Goal: Task Accomplishment & Management: Use online tool/utility

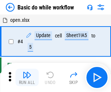
click at [27, 78] on img "button" at bounding box center [27, 75] width 9 height 9
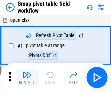
click at [27, 78] on img "button" at bounding box center [27, 75] width 9 height 9
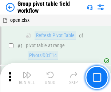
scroll to position [377, 0]
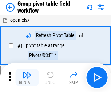
click at [27, 78] on img "button" at bounding box center [27, 75] width 9 height 9
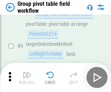
scroll to position [377, 0]
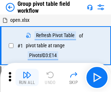
click at [27, 78] on img "button" at bounding box center [27, 75] width 9 height 9
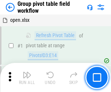
scroll to position [377, 0]
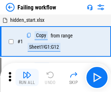
click at [27, 78] on img "button" at bounding box center [27, 75] width 9 height 9
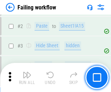
scroll to position [155, 0]
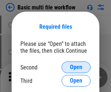
click at [76, 68] on span "Open" at bounding box center [76, 68] width 12 height 6
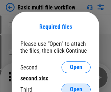
click at [76, 87] on span "Open" at bounding box center [76, 90] width 12 height 6
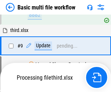
scroll to position [202, 0]
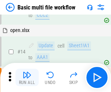
click at [27, 78] on img "button" at bounding box center [27, 75] width 9 height 9
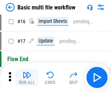
click at [27, 78] on img "button" at bounding box center [27, 75] width 9 height 9
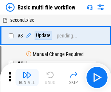
click at [27, 78] on img "button" at bounding box center [27, 75] width 9 height 9
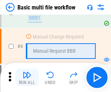
click at [27, 78] on img "button" at bounding box center [27, 75] width 9 height 9
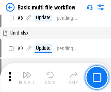
click at [27, 78] on img "button" at bounding box center [27, 75] width 9 height 9
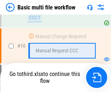
scroll to position [342, 0]
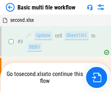
scroll to position [30, 0]
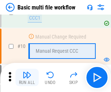
click at [27, 78] on img "button" at bounding box center [27, 75] width 9 height 9
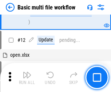
scroll to position [342, 0]
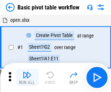
click at [27, 78] on img "button" at bounding box center [27, 75] width 9 height 9
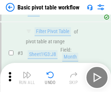
scroll to position [175, 0]
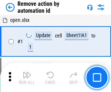
scroll to position [27, 0]
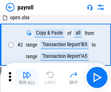
click at [27, 78] on img "button" at bounding box center [27, 75] width 9 height 9
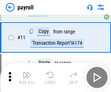
scroll to position [53, 0]
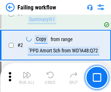
scroll to position [118, 0]
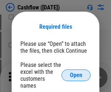
click at [76, 73] on span "Open" at bounding box center [76, 76] width 12 height 6
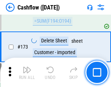
scroll to position [773, 0]
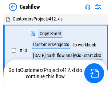
scroll to position [8, 0]
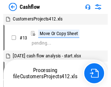
scroll to position [8, 0]
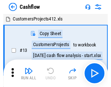
scroll to position [8, 0]
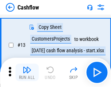
click at [27, 72] on img "button" at bounding box center [27, 69] width 9 height 9
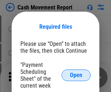
click at [76, 76] on span "Open" at bounding box center [76, 76] width 12 height 6
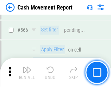
scroll to position [3347, 0]
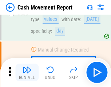
click at [27, 72] on img "button" at bounding box center [27, 69] width 9 height 9
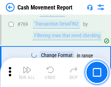
scroll to position [4058, 0]
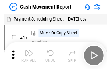
scroll to position [13, 0]
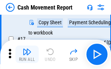
click at [27, 54] on img "button" at bounding box center [27, 51] width 9 height 9
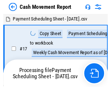
scroll to position [4, 0]
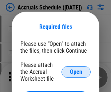
click at [76, 72] on span "Open" at bounding box center [76, 72] width 12 height 6
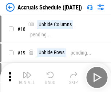
scroll to position [70, 0]
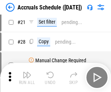
click at [27, 78] on img "button" at bounding box center [27, 75] width 9 height 9
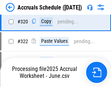
scroll to position [1358, 0]
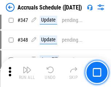
click at [27, 72] on img "button" at bounding box center [27, 69] width 9 height 9
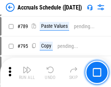
scroll to position [3067, 0]
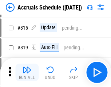
click at [27, 72] on img "button" at bounding box center [27, 69] width 9 height 9
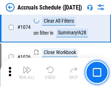
scroll to position [4374, 0]
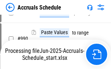
scroll to position [4149, 0]
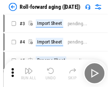
scroll to position [1, 0]
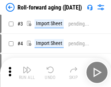
click at [27, 72] on img "button" at bounding box center [27, 69] width 9 height 9
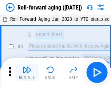
click at [27, 72] on img "button" at bounding box center [27, 69] width 9 height 9
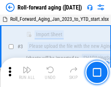
scroll to position [47, 0]
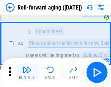
click at [27, 72] on img "button" at bounding box center [27, 69] width 9 height 9
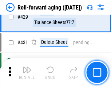
scroll to position [2532, 0]
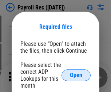
click at [76, 76] on span "Open" at bounding box center [76, 76] width 12 height 6
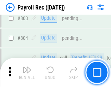
scroll to position [4639, 0]
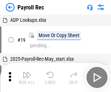
click at [27, 78] on img "button" at bounding box center [27, 75] width 9 height 9
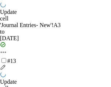
scroll to position [90, 0]
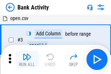
click at [27, 60] on img "button" at bounding box center [27, 57] width 9 height 9
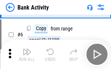
scroll to position [39, 0]
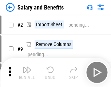
click at [27, 72] on img "button" at bounding box center [27, 69] width 9 height 9
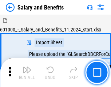
scroll to position [10, 0]
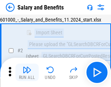
click at [27, 72] on img "button" at bounding box center [27, 69] width 9 height 9
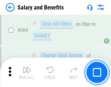
scroll to position [3439, 0]
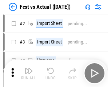
scroll to position [9, 0]
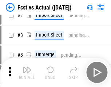
click at [27, 72] on img "button" at bounding box center [27, 69] width 9 height 9
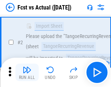
click at [27, 72] on img "button" at bounding box center [27, 69] width 9 height 9
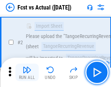
scroll to position [68, 0]
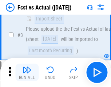
click at [27, 72] on img "button" at bounding box center [27, 69] width 9 height 9
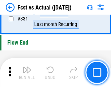
scroll to position [3495, 0]
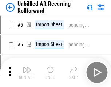
scroll to position [16, 0]
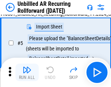
click at [27, 72] on img "button" at bounding box center [27, 69] width 9 height 9
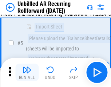
click at [27, 72] on img "button" at bounding box center [27, 69] width 9 height 9
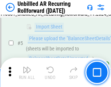
scroll to position [69, 0]
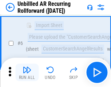
click at [27, 72] on img "button" at bounding box center [27, 69] width 9 height 9
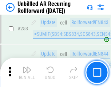
scroll to position [2480, 0]
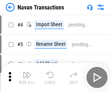
click at [27, 72] on img "button" at bounding box center [27, 75] width 9 height 9
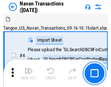
scroll to position [12, 0]
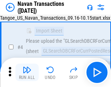
click at [27, 72] on img "button" at bounding box center [27, 69] width 9 height 9
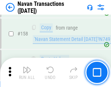
scroll to position [2368, 0]
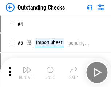
click at [27, 72] on img "button" at bounding box center [27, 69] width 9 height 9
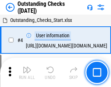
scroll to position [31, 0]
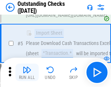
click at [27, 72] on img "button" at bounding box center [27, 69] width 9 height 9
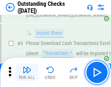
scroll to position [76, 0]
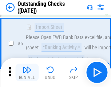
click at [27, 72] on img "button" at bounding box center [27, 69] width 9 height 9
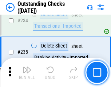
scroll to position [2217, 0]
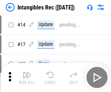
click at [27, 78] on img "button" at bounding box center [27, 75] width 9 height 9
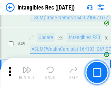
scroll to position [284, 0]
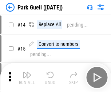
click at [27, 72] on img "button" at bounding box center [27, 75] width 9 height 9
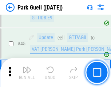
scroll to position [913, 0]
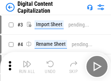
click at [27, 61] on img "button" at bounding box center [27, 64] width 9 height 9
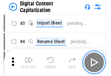
scroll to position [21, 0]
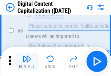
click at [27, 61] on img "button" at bounding box center [27, 58] width 9 height 9
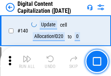
scroll to position [774, 0]
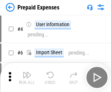
click at [27, 72] on img "button" at bounding box center [27, 75] width 9 height 9
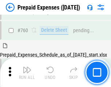
scroll to position [2024, 0]
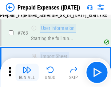
click at [27, 72] on img "button" at bounding box center [27, 69] width 9 height 9
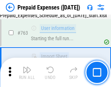
scroll to position [2067, 0]
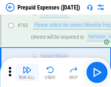
click at [27, 72] on img "button" at bounding box center [27, 69] width 9 height 9
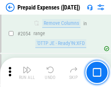
scroll to position [7633, 0]
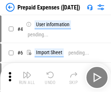
click at [27, 78] on img "button" at bounding box center [27, 75] width 9 height 9
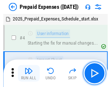
scroll to position [32, 0]
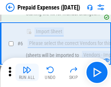
click at [27, 72] on img "button" at bounding box center [27, 69] width 9 height 9
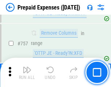
scroll to position [2602, 0]
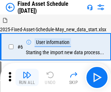
click at [27, 78] on img "button" at bounding box center [27, 75] width 9 height 9
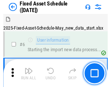
scroll to position [39, 0]
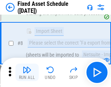
click at [27, 72] on img "button" at bounding box center [27, 69] width 9 height 9
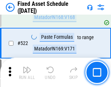
scroll to position [2538, 0]
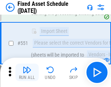
click at [27, 72] on img "button" at bounding box center [27, 69] width 9 height 9
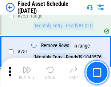
scroll to position [3560, 0]
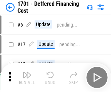
click at [27, 78] on img "button" at bounding box center [27, 75] width 9 height 9
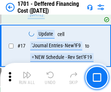
scroll to position [88, 0]
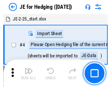
scroll to position [1, 0]
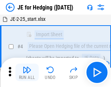
click at [27, 72] on img "button" at bounding box center [27, 69] width 9 height 9
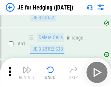
scroll to position [473, 0]
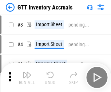
click at [27, 72] on img "button" at bounding box center [27, 75] width 9 height 9
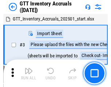
scroll to position [1, 0]
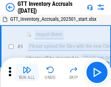
click at [27, 72] on img "button" at bounding box center [27, 69] width 9 height 9
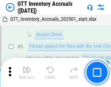
scroll to position [47, 0]
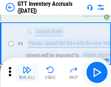
click at [27, 72] on img "button" at bounding box center [27, 69] width 9 height 9
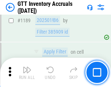
scroll to position [5963, 0]
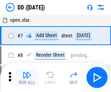
click at [27, 78] on img "button" at bounding box center [27, 75] width 9 height 9
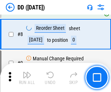
scroll to position [70, 0]
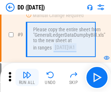
click at [27, 78] on img "button" at bounding box center [27, 75] width 9 height 9
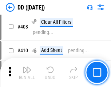
scroll to position [3267, 0]
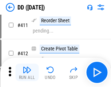
click at [27, 72] on img "button" at bounding box center [27, 69] width 9 height 9
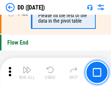
scroll to position [3495, 0]
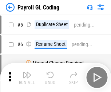
click at [27, 78] on img "button" at bounding box center [27, 75] width 9 height 9
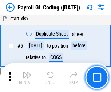
scroll to position [88, 0]
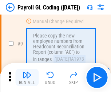
click at [27, 78] on img "button" at bounding box center [27, 75] width 9 height 9
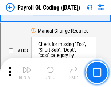
scroll to position [1713, 0]
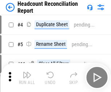
click at [27, 78] on img "button" at bounding box center [27, 75] width 9 height 9
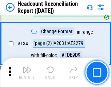
scroll to position [878, 0]
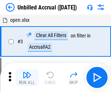
click at [27, 78] on img "button" at bounding box center [27, 75] width 9 height 9
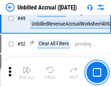
scroll to position [662, 0]
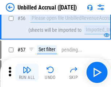
click at [27, 72] on img "button" at bounding box center [27, 69] width 9 height 9
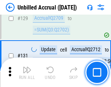
scroll to position [2175, 0]
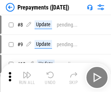
click at [27, 78] on img "button" at bounding box center [27, 75] width 9 height 9
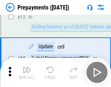
scroll to position [46, 0]
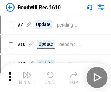
click at [27, 78] on img "button" at bounding box center [27, 75] width 9 height 9
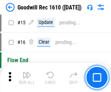
scroll to position [125, 0]
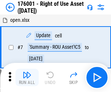
click at [27, 78] on img "button" at bounding box center [27, 75] width 9 height 9
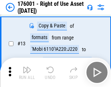
scroll to position [47, 0]
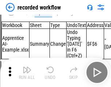
click at [27, 72] on img "button" at bounding box center [27, 69] width 9 height 9
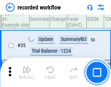
scroll to position [2282, 0]
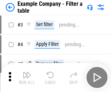
click at [27, 78] on img "button" at bounding box center [27, 75] width 9 height 9
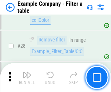
scroll to position [668, 0]
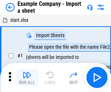
click at [27, 72] on img "button" at bounding box center [27, 75] width 9 height 9
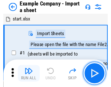
scroll to position [11, 0]
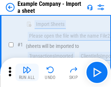
click at [27, 72] on img "button" at bounding box center [27, 69] width 9 height 9
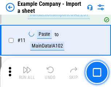
scroll to position [161, 0]
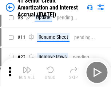
click at [27, 72] on img "button" at bounding box center [27, 69] width 9 height 9
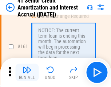
click at [27, 72] on img "button" at bounding box center [27, 69] width 9 height 9
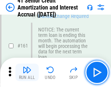
scroll to position [781, 0]
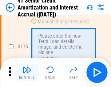
click at [27, 72] on img "button" at bounding box center [27, 69] width 9 height 9
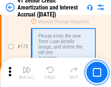
scroll to position [855, 0]
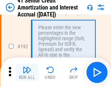
click at [27, 72] on img "button" at bounding box center [27, 69] width 9 height 9
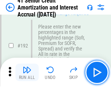
scroll to position [932, 0]
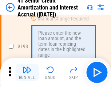
click at [27, 72] on img "button" at bounding box center [27, 69] width 9 height 9
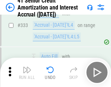
scroll to position [1865, 0]
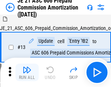
click at [27, 72] on img "button" at bounding box center [27, 69] width 9 height 9
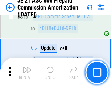
scroll to position [1363, 0]
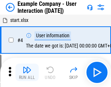
click at [27, 72] on img "button" at bounding box center [27, 69] width 9 height 9
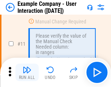
click at [27, 72] on img "button" at bounding box center [27, 69] width 9 height 9
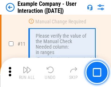
scroll to position [158, 0]
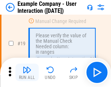
click at [27, 72] on img "button" at bounding box center [27, 69] width 9 height 9
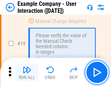
click at [27, 72] on img "button" at bounding box center [27, 69] width 9 height 9
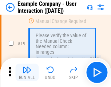
click at [27, 72] on img "button" at bounding box center [27, 69] width 9 height 9
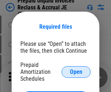
click at [76, 72] on span "Open" at bounding box center [76, 72] width 12 height 6
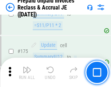
scroll to position [986, 0]
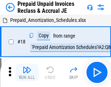
click at [27, 72] on img "button" at bounding box center [27, 69] width 9 height 9
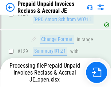
scroll to position [635, 0]
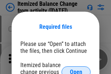
click at [76, 69] on span "Open" at bounding box center [76, 72] width 12 height 6
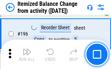
scroll to position [1405, 0]
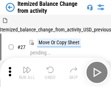
scroll to position [11, 0]
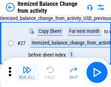
click at [27, 72] on img "button" at bounding box center [27, 69] width 9 height 9
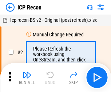
scroll to position [3, 0]
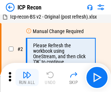
click at [27, 78] on img "button" at bounding box center [27, 75] width 9 height 9
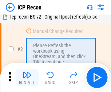
click at [27, 78] on img "button" at bounding box center [27, 75] width 9 height 9
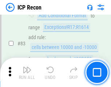
scroll to position [716, 0]
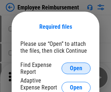
click at [76, 69] on span "Open" at bounding box center [76, 69] width 12 height 6
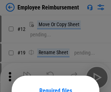
scroll to position [64, 0]
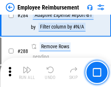
scroll to position [1985, 0]
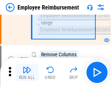
click at [27, 72] on img "button" at bounding box center [27, 69] width 9 height 9
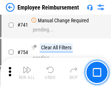
scroll to position [5123, 0]
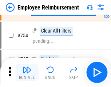
click at [27, 72] on img "button" at bounding box center [27, 69] width 9 height 9
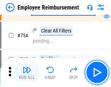
click at [27, 72] on img "button" at bounding box center [27, 69] width 9 height 9
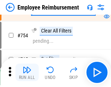
click at [27, 72] on img "button" at bounding box center [27, 69] width 9 height 9
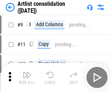
click at [27, 78] on img "button" at bounding box center [27, 75] width 9 height 9
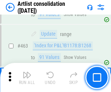
scroll to position [3197, 0]
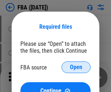
click at [76, 68] on span "Open" at bounding box center [76, 68] width 12 height 6
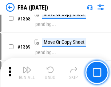
scroll to position [7842, 0]
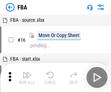
scroll to position [7, 0]
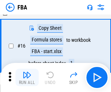
click at [27, 78] on img "button" at bounding box center [27, 75] width 9 height 9
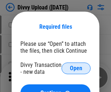
click at [76, 69] on span "Open" at bounding box center [76, 69] width 12 height 6
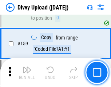
scroll to position [756, 0]
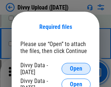
click at [76, 69] on span "Open" at bounding box center [76, 69] width 12 height 6
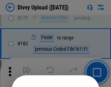
scroll to position [820, 0]
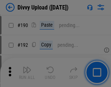
scroll to position [922, 0]
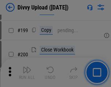
scroll to position [1062, 0]
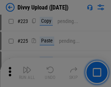
scroll to position [1457, 0]
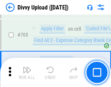
scroll to position [4995, 0]
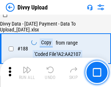
scroll to position [860, 0]
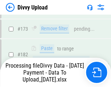
scroll to position [817, 0]
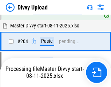
scroll to position [1219, 0]
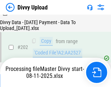
scroll to position [1182, 0]
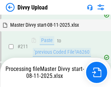
scroll to position [1411, 0]
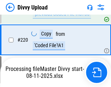
scroll to position [1622, 0]
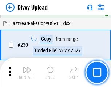
scroll to position [1812, 0]
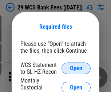
click at [76, 69] on span "Open" at bounding box center [76, 69] width 12 height 6
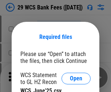
scroll to position [10, 0]
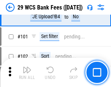
scroll to position [712, 0]
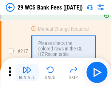
click at [27, 72] on img "button" at bounding box center [27, 69] width 9 height 9
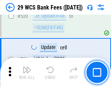
scroll to position [3769, 0]
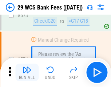
click at [27, 72] on img "button" at bounding box center [27, 69] width 9 height 9
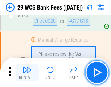
scroll to position [4044, 0]
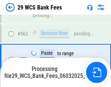
scroll to position [4035, 0]
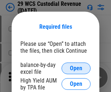
click at [76, 69] on span "Open" at bounding box center [76, 69] width 12 height 6
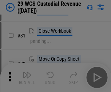
scroll to position [157, 0]
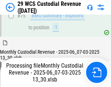
scroll to position [763, 0]
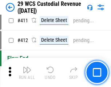
click at [27, 72] on img "button" at bounding box center [27, 69] width 9 height 9
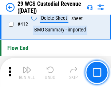
scroll to position [3487, 0]
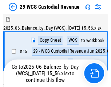
scroll to position [18, 0]
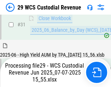
scroll to position [375, 0]
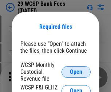
click at [76, 72] on span "Open" at bounding box center [76, 72] width 12 height 6
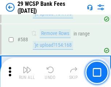
scroll to position [2874, 0]
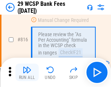
click at [27, 72] on img "button" at bounding box center [27, 69] width 9 height 9
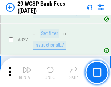
scroll to position [4498, 0]
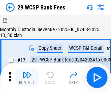
click at [27, 72] on img "button" at bounding box center [27, 75] width 9 height 9
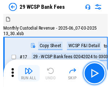
scroll to position [18, 0]
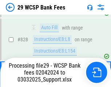
scroll to position [4533, 0]
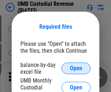
click at [76, 69] on span "Open" at bounding box center [76, 69] width 12 height 6
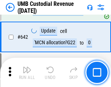
scroll to position [3782, 0]
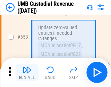
click at [27, 72] on img "button" at bounding box center [27, 69] width 9 height 9
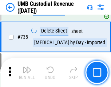
scroll to position [4465, 0]
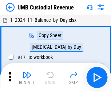
scroll to position [5, 0]
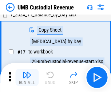
click at [27, 78] on img "button" at bounding box center [27, 75] width 9 height 9
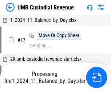
scroll to position [5, 0]
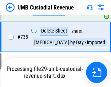
scroll to position [4448, 0]
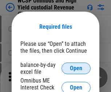
click at [76, 69] on span "Open" at bounding box center [76, 69] width 12 height 6
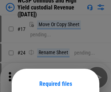
scroll to position [57, 0]
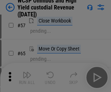
scroll to position [318, 0]
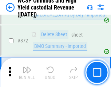
scroll to position [6180, 0]
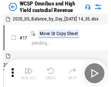
scroll to position [4, 0]
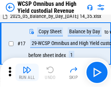
click at [27, 72] on img "button" at bounding box center [27, 69] width 9 height 9
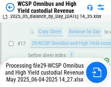
scroll to position [152, 0]
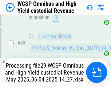
scroll to position [361, 0]
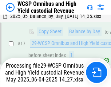
scroll to position [152, 0]
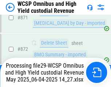
scroll to position [6163, 0]
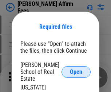
click at [76, 69] on span "Open" at bounding box center [76, 72] width 12 height 6
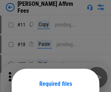
scroll to position [57, 0]
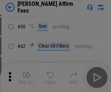
scroll to position [149, 0]
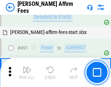
scroll to position [1986, 0]
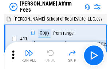
scroll to position [7, 0]
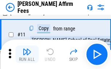
click at [27, 54] on img "button" at bounding box center [27, 51] width 9 height 9
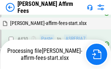
scroll to position [1626, 0]
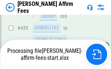
scroll to position [1957, 0]
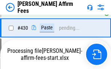
scroll to position [1657, 0]
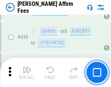
scroll to position [1906, 0]
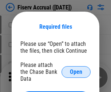
click at [76, 69] on span "Open" at bounding box center [76, 72] width 12 height 6
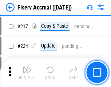
scroll to position [2074, 0]
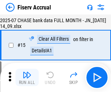
click at [27, 78] on img "button" at bounding box center [27, 75] width 9 height 9
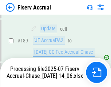
scroll to position [1877, 0]
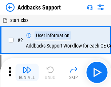
click at [27, 72] on img "button" at bounding box center [27, 69] width 9 height 9
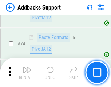
scroll to position [532, 0]
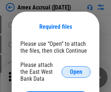
click at [76, 72] on span "Open" at bounding box center [76, 72] width 12 height 6
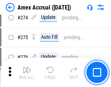
scroll to position [1810, 0]
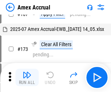
click at [27, 78] on img "button" at bounding box center [27, 75] width 9 height 9
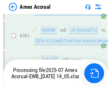
scroll to position [1991, 0]
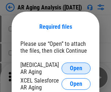
click at [76, 68] on span "Open" at bounding box center [76, 69] width 12 height 6
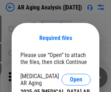
scroll to position [11, 0]
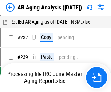
scroll to position [7, 0]
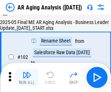
click at [27, 78] on img "button" at bounding box center [27, 75] width 9 height 9
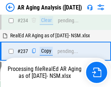
scroll to position [1132, 0]
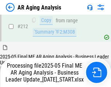
scroll to position [1124, 0]
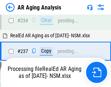
scroll to position [1154, 0]
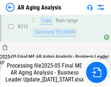
scroll to position [1124, 0]
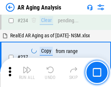
scroll to position [1124, 0]
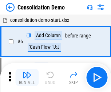
click at [27, 78] on img "button" at bounding box center [27, 75] width 9 height 9
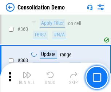
scroll to position [2447, 0]
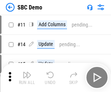
click at [27, 78] on img "button" at bounding box center [27, 75] width 9 height 9
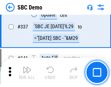
scroll to position [1921, 0]
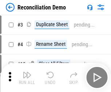
click at [27, 78] on img "button" at bounding box center [27, 75] width 9 height 9
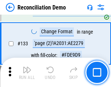
scroll to position [867, 0]
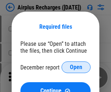
click at [76, 68] on span "Open" at bounding box center [76, 68] width 12 height 6
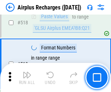
scroll to position [3142, 0]
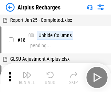
click at [27, 78] on img "button" at bounding box center [27, 75] width 9 height 9
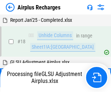
scroll to position [32, 0]
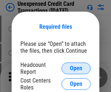
click at [76, 69] on span "Open" at bounding box center [76, 69] width 12 height 6
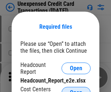
click at [76, 90] on span "Open" at bounding box center [76, 93] width 12 height 6
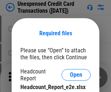
scroll to position [7, 0]
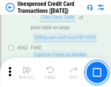
scroll to position [1878, 0]
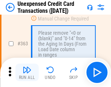
click at [27, 72] on img "button" at bounding box center [27, 69] width 9 height 9
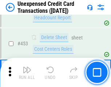
scroll to position [2491, 0]
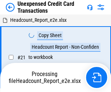
scroll to position [11, 0]
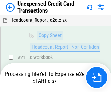
scroll to position [119, 0]
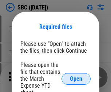
click at [76, 79] on span "Open" at bounding box center [76, 79] width 12 height 6
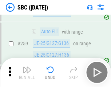
scroll to position [1427, 0]
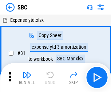
scroll to position [7, 0]
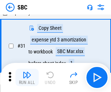
click at [27, 78] on img "button" at bounding box center [27, 75] width 9 height 9
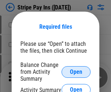
click at [76, 72] on span "Open" at bounding box center [76, 72] width 12 height 6
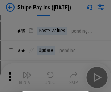
scroll to position [133, 0]
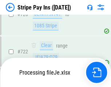
scroll to position [3845, 0]
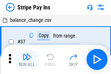
click at [27, 60] on img "button" at bounding box center [27, 57] width 9 height 9
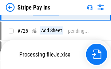
scroll to position [3829, 0]
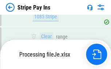
scroll to position [3829, 0]
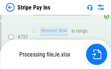
scroll to position [3829, 0]
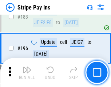
scroll to position [988, 0]
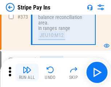
click at [27, 72] on img "button" at bounding box center [27, 69] width 9 height 9
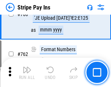
scroll to position [3820, 0]
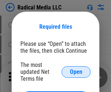
click at [76, 72] on span "Open" at bounding box center [76, 72] width 12 height 6
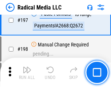
scroll to position [1689, 0]
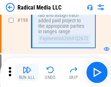
click at [27, 72] on img "button" at bounding box center [27, 69] width 9 height 9
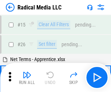
scroll to position [41, 0]
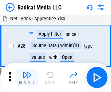
click at [27, 78] on img "button" at bounding box center [27, 75] width 9 height 9
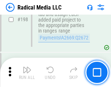
scroll to position [1831, 0]
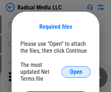
click at [76, 72] on span "Open" at bounding box center [76, 72] width 12 height 6
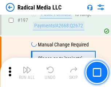
scroll to position [1689, 0]
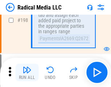
click at [27, 72] on img "button" at bounding box center [27, 69] width 9 height 9
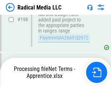
scroll to position [1831, 0]
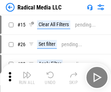
scroll to position [41, 0]
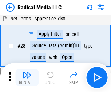
click at [27, 78] on img "button" at bounding box center [27, 75] width 9 height 9
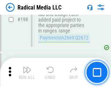
scroll to position [1831, 0]
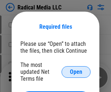
click at [76, 72] on span "Open" at bounding box center [76, 72] width 12 height 6
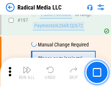
scroll to position [1689, 0]
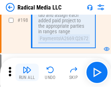
click at [27, 72] on img "button" at bounding box center [27, 69] width 9 height 9
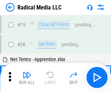
scroll to position [41, 0]
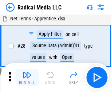
click at [27, 78] on img "button" at bounding box center [27, 75] width 9 height 9
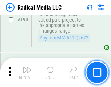
scroll to position [1831, 0]
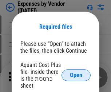
click at [76, 76] on span "Open" at bounding box center [76, 76] width 12 height 6
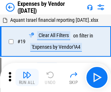
click at [27, 78] on img "button" at bounding box center [27, 75] width 9 height 9
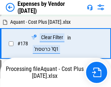
scroll to position [570, 0]
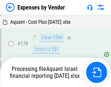
scroll to position [570, 0]
